Goal: Check status: Check status

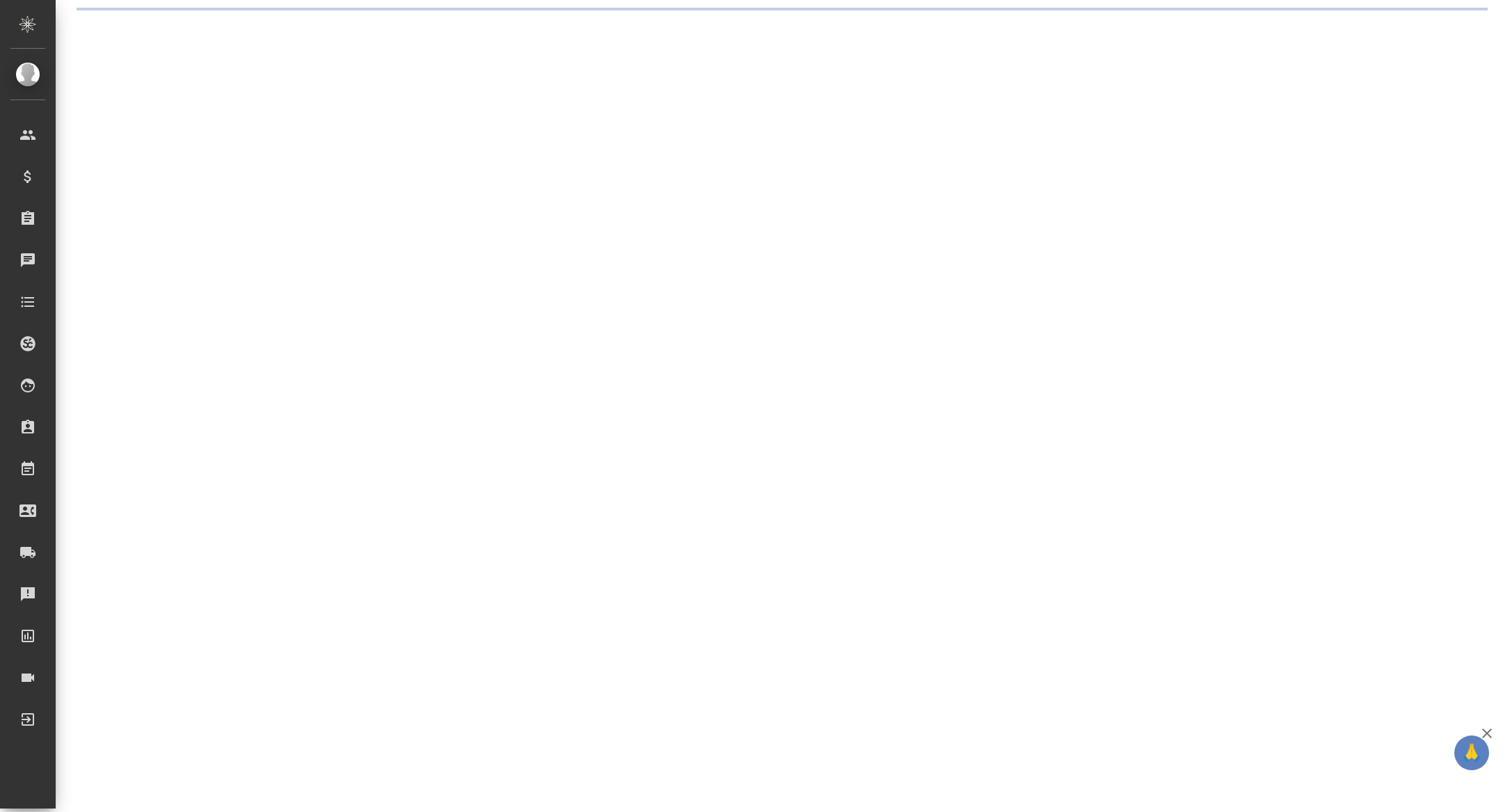
select select "RU"
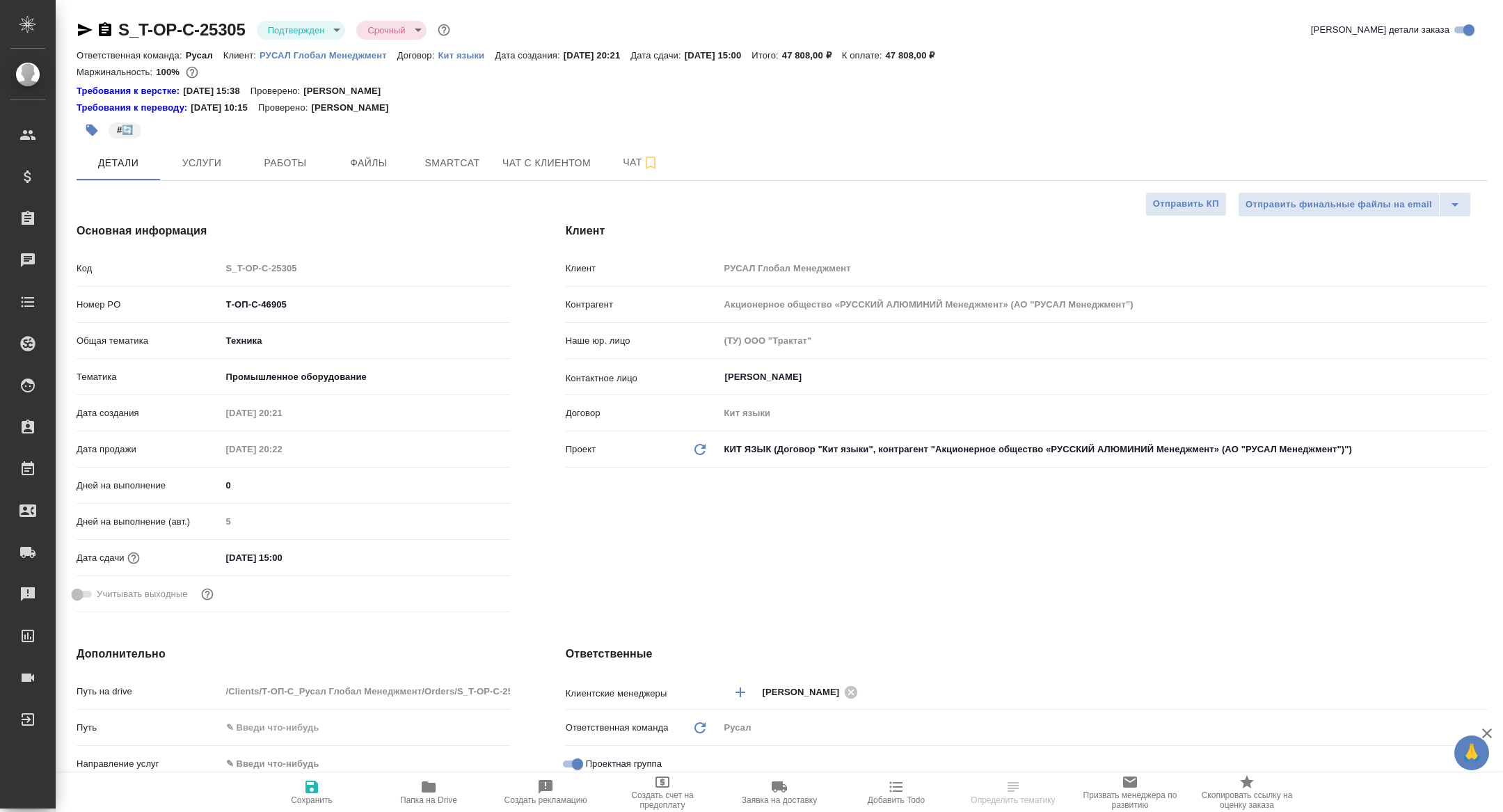
type textarea "x"
click at [298, 156] on span "Работы" at bounding box center [285, 163] width 67 height 17
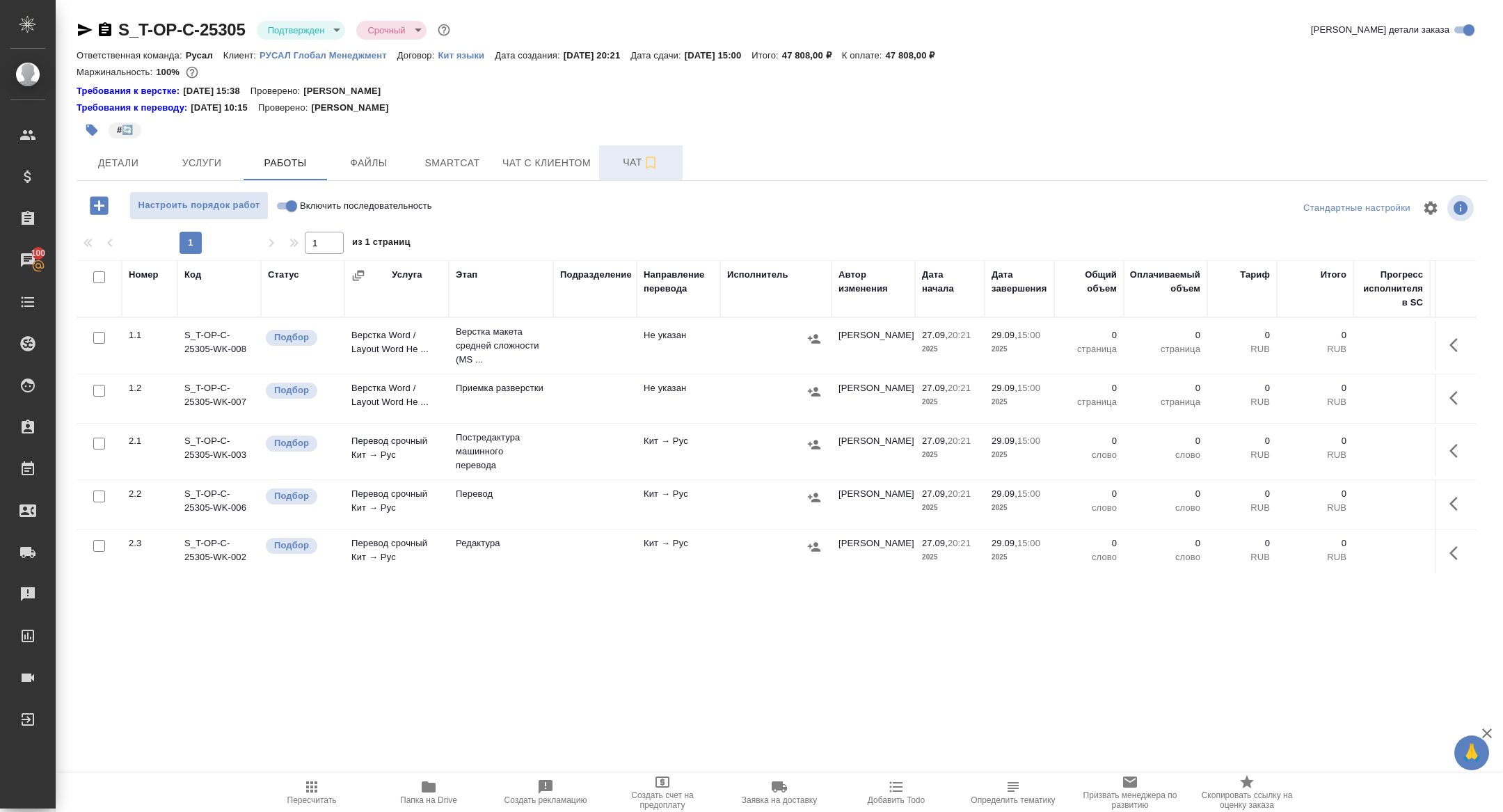
click at [628, 166] on span "Чат" at bounding box center [641, 162] width 67 height 17
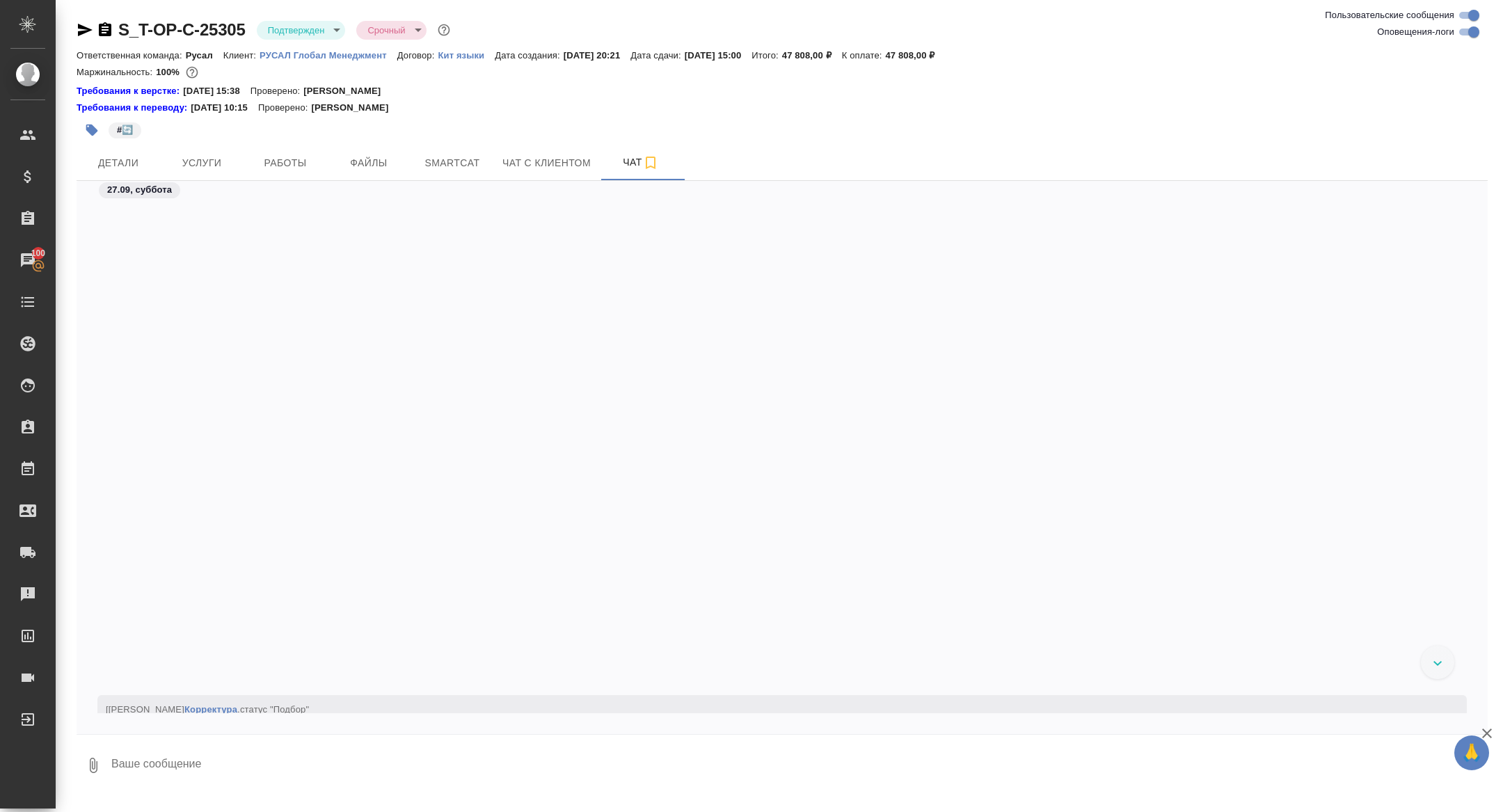
scroll to position [588, 0]
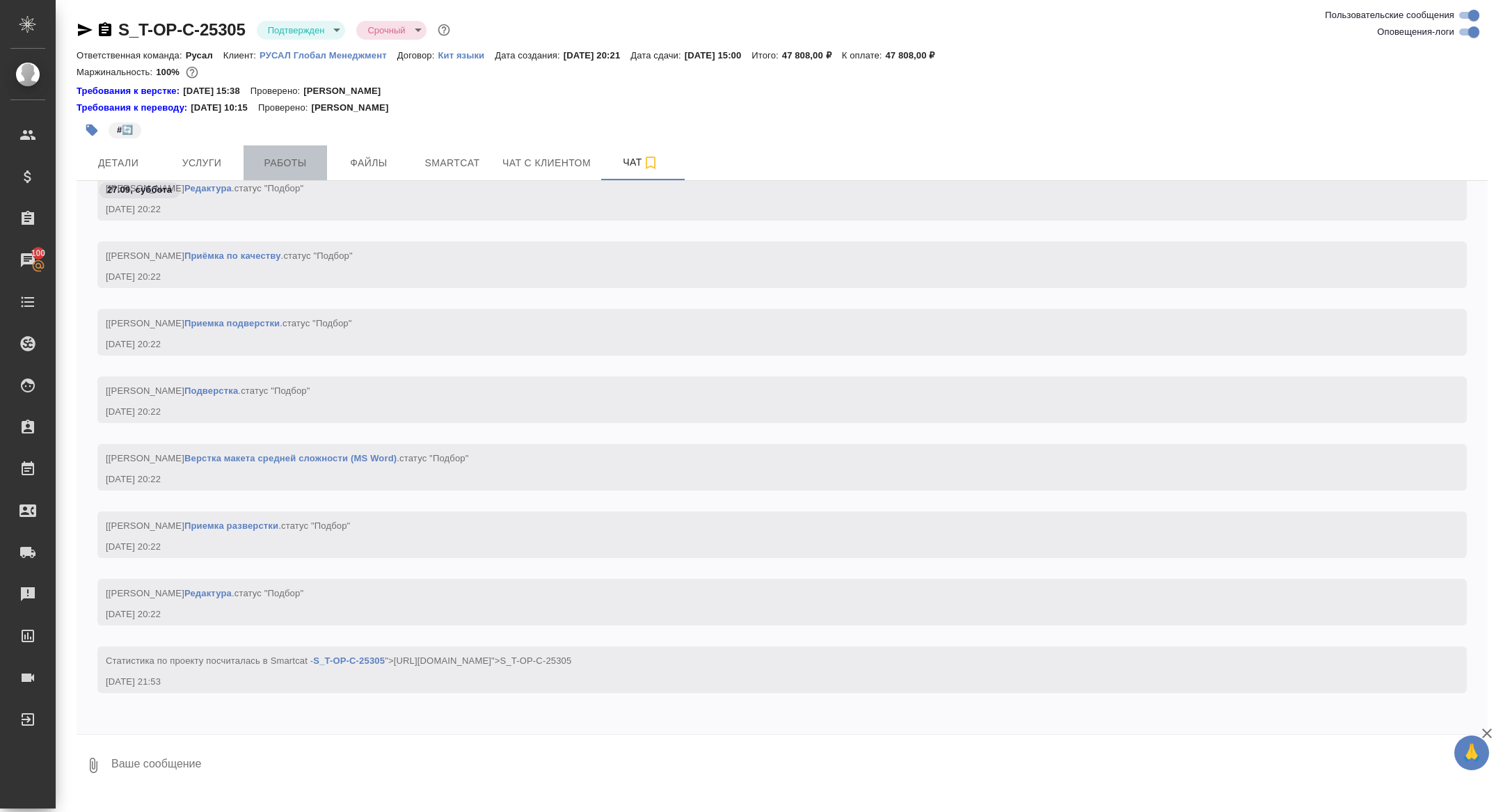
click at [290, 156] on span "Работы" at bounding box center [285, 163] width 67 height 17
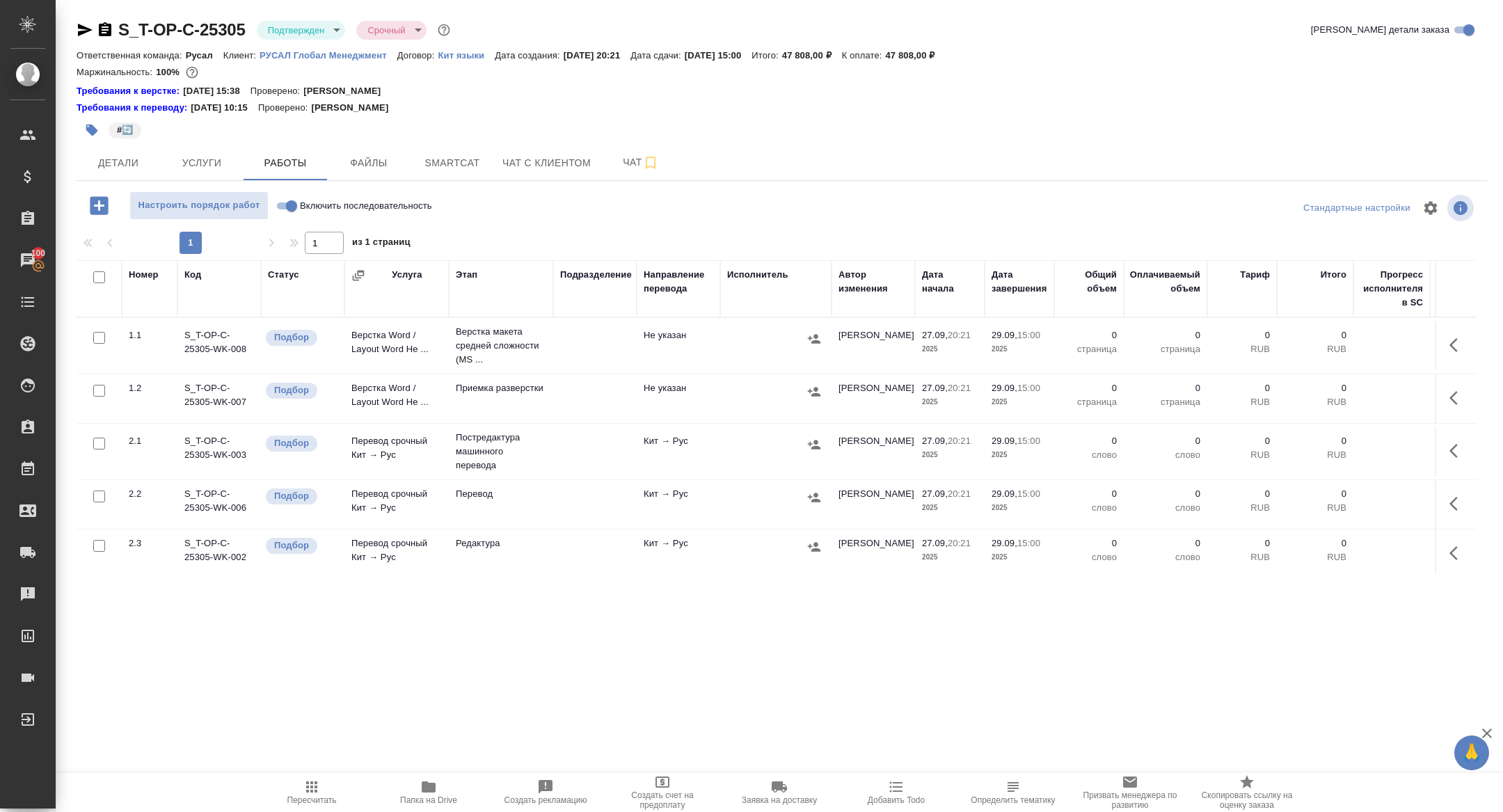
click at [438, 796] on span "Папка на Drive" at bounding box center [428, 800] width 57 height 10
click at [115, 28] on div "S_T-OP-C-25305 Подтвержден confirmed Срочный urgent" at bounding box center [264, 29] width 377 height 22
click at [105, 28] on icon "button" at bounding box center [105, 28] width 13 height 14
